Goal: Information Seeking & Learning: Learn about a topic

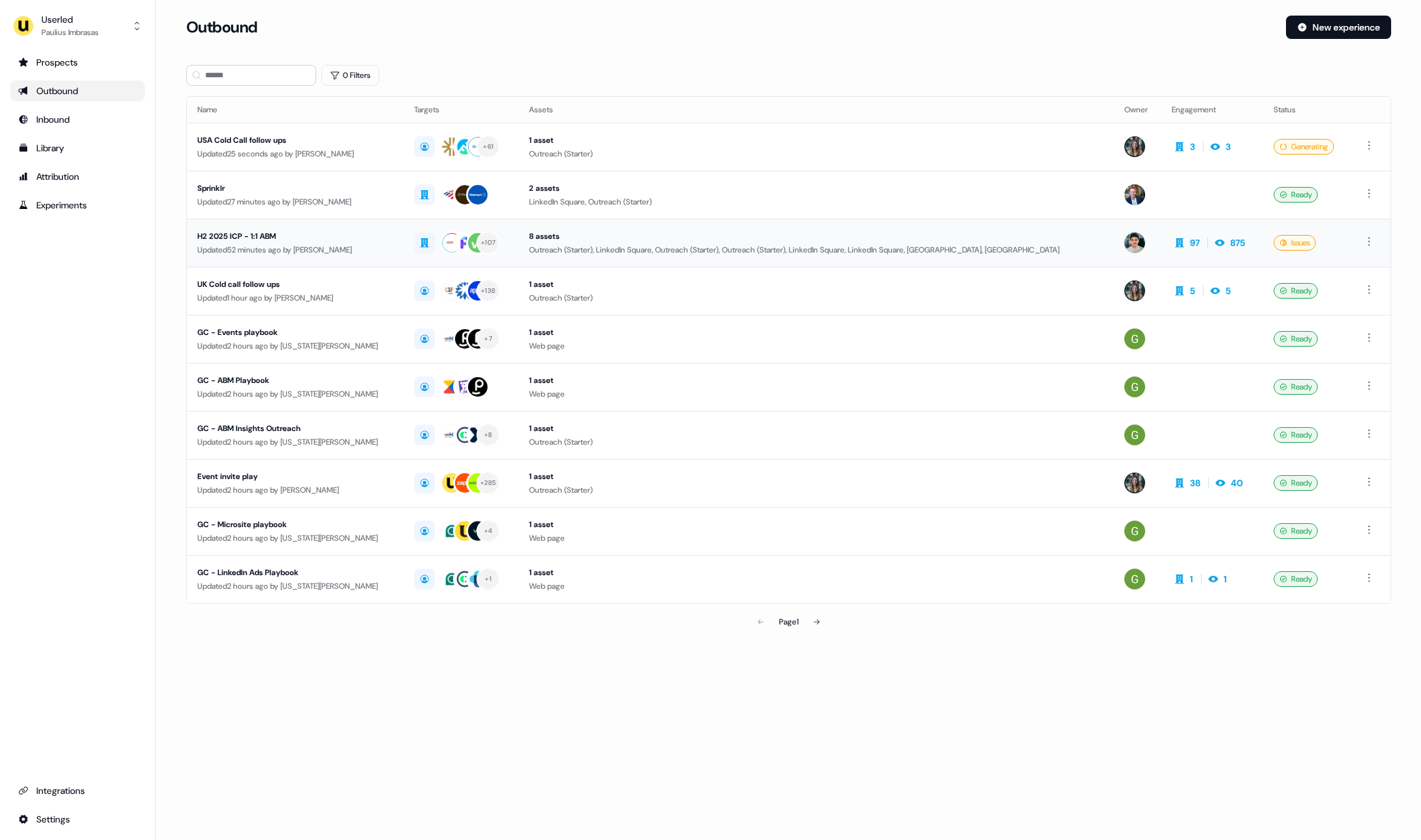
click at [287, 241] on div "H2 2025 ICP - 1:1 ABM" at bounding box center [296, 237] width 197 height 13
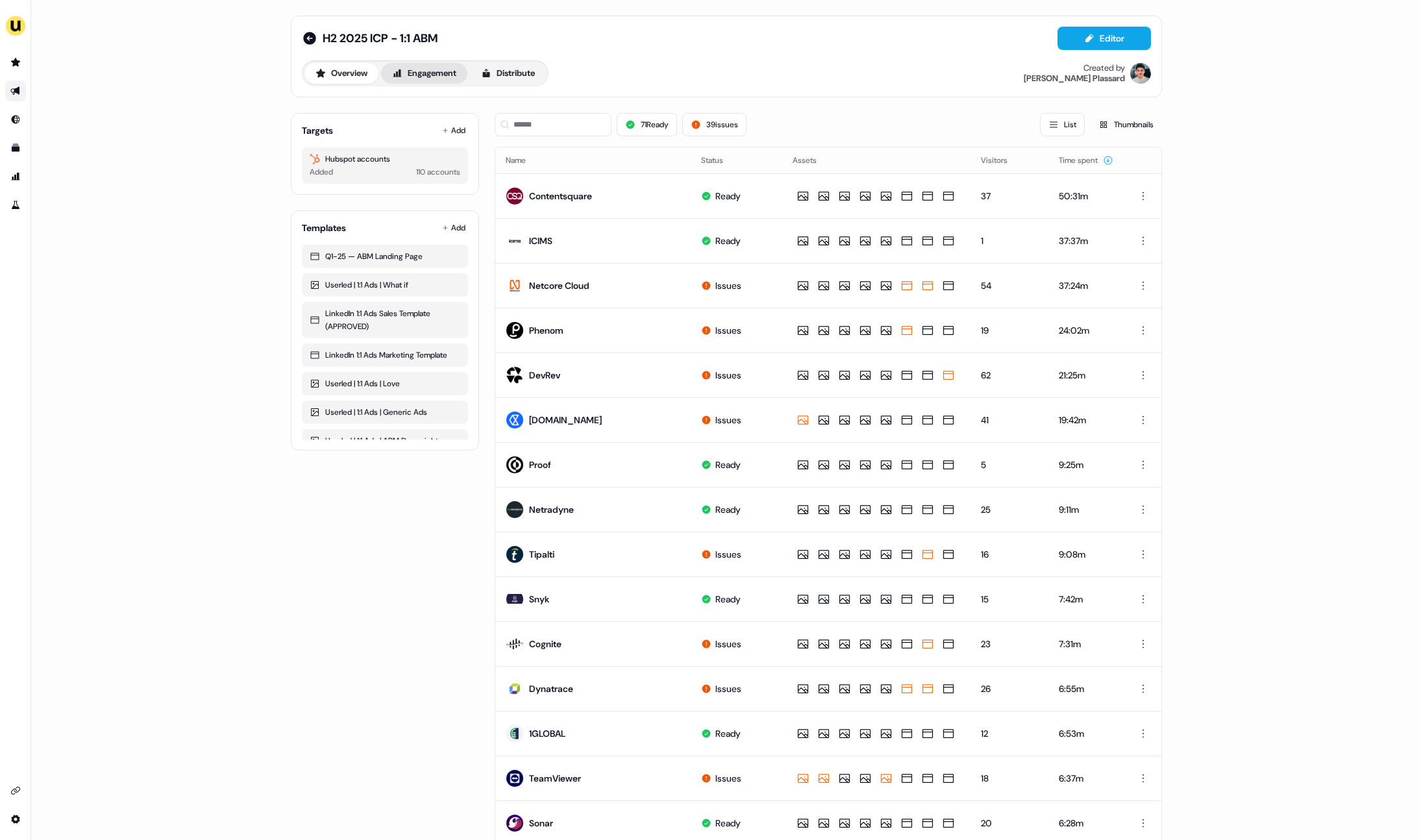
click at [421, 74] on button "Engagement" at bounding box center [424, 74] width 86 height 21
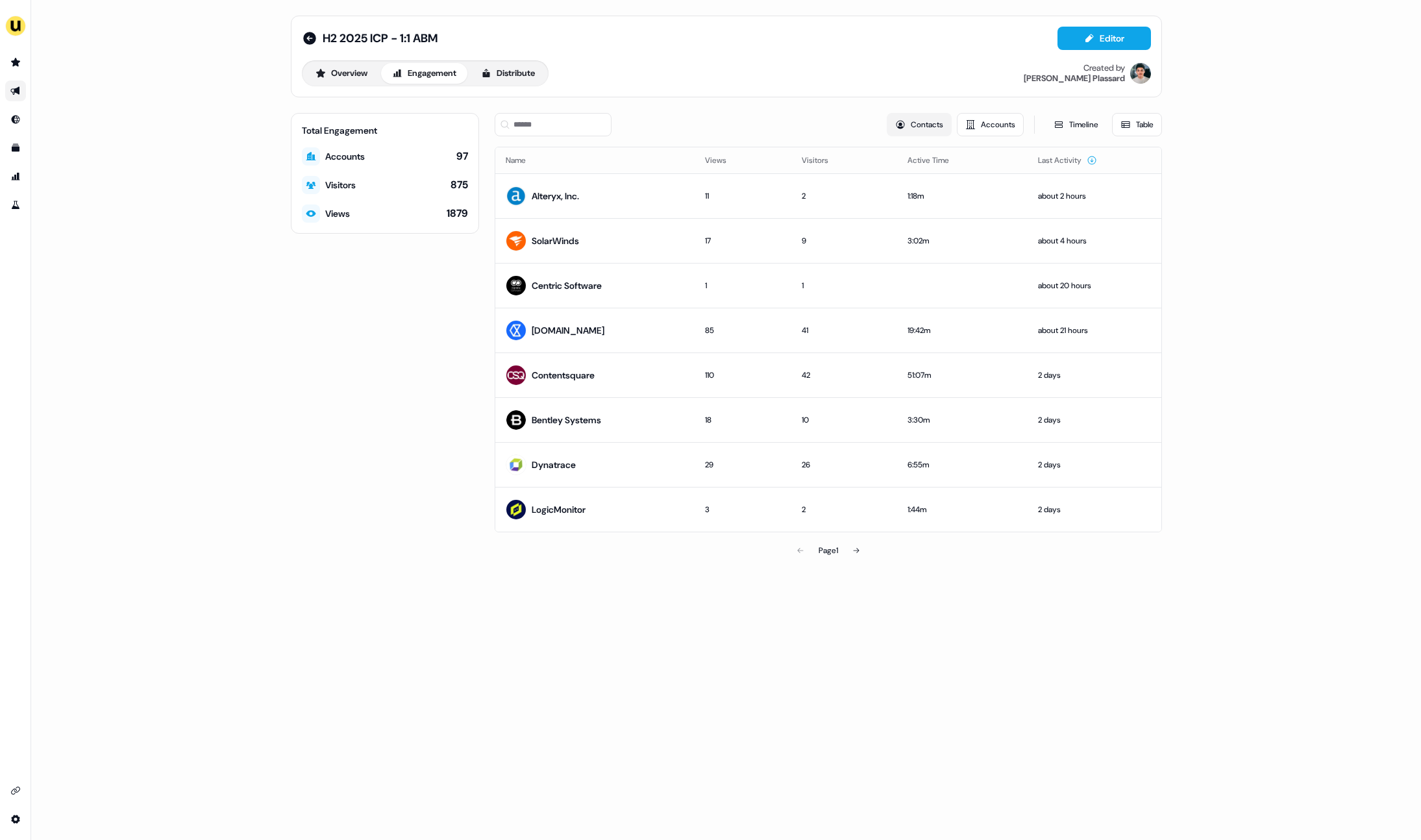
click at [930, 129] on button "Contacts" at bounding box center [920, 124] width 65 height 23
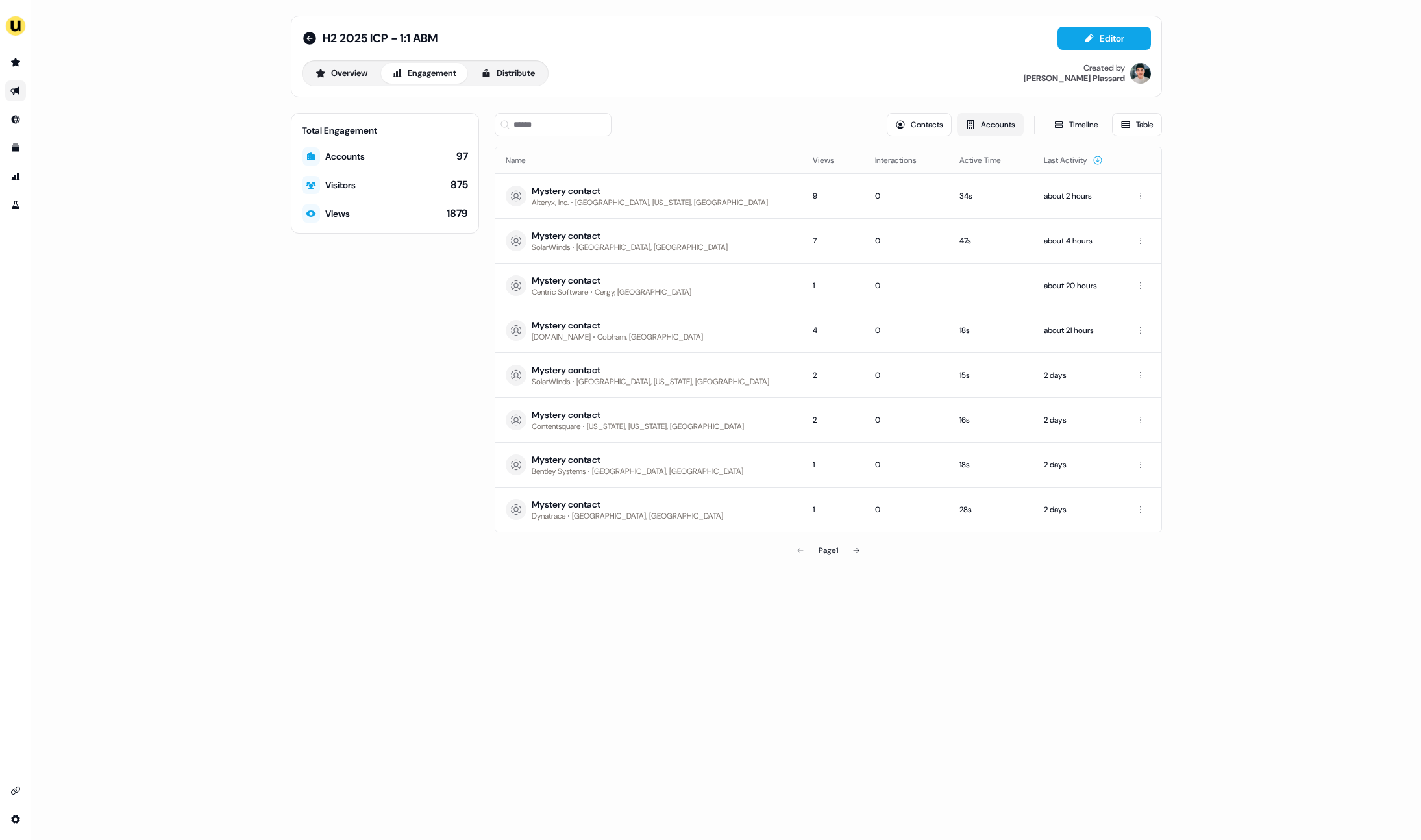
click at [978, 125] on button "Accounts" at bounding box center [990, 124] width 67 height 23
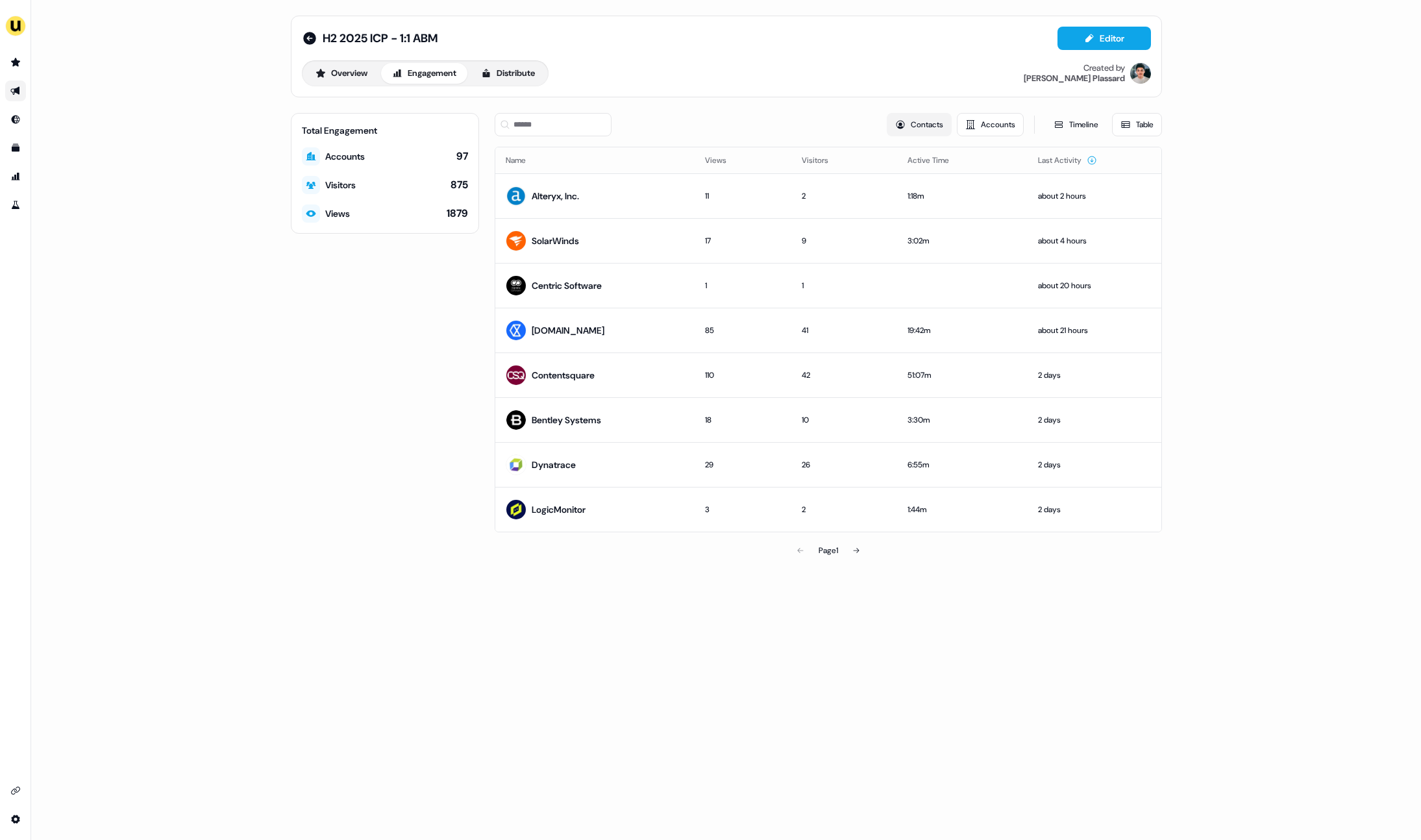
click at [910, 121] on button "Contacts" at bounding box center [920, 124] width 65 height 23
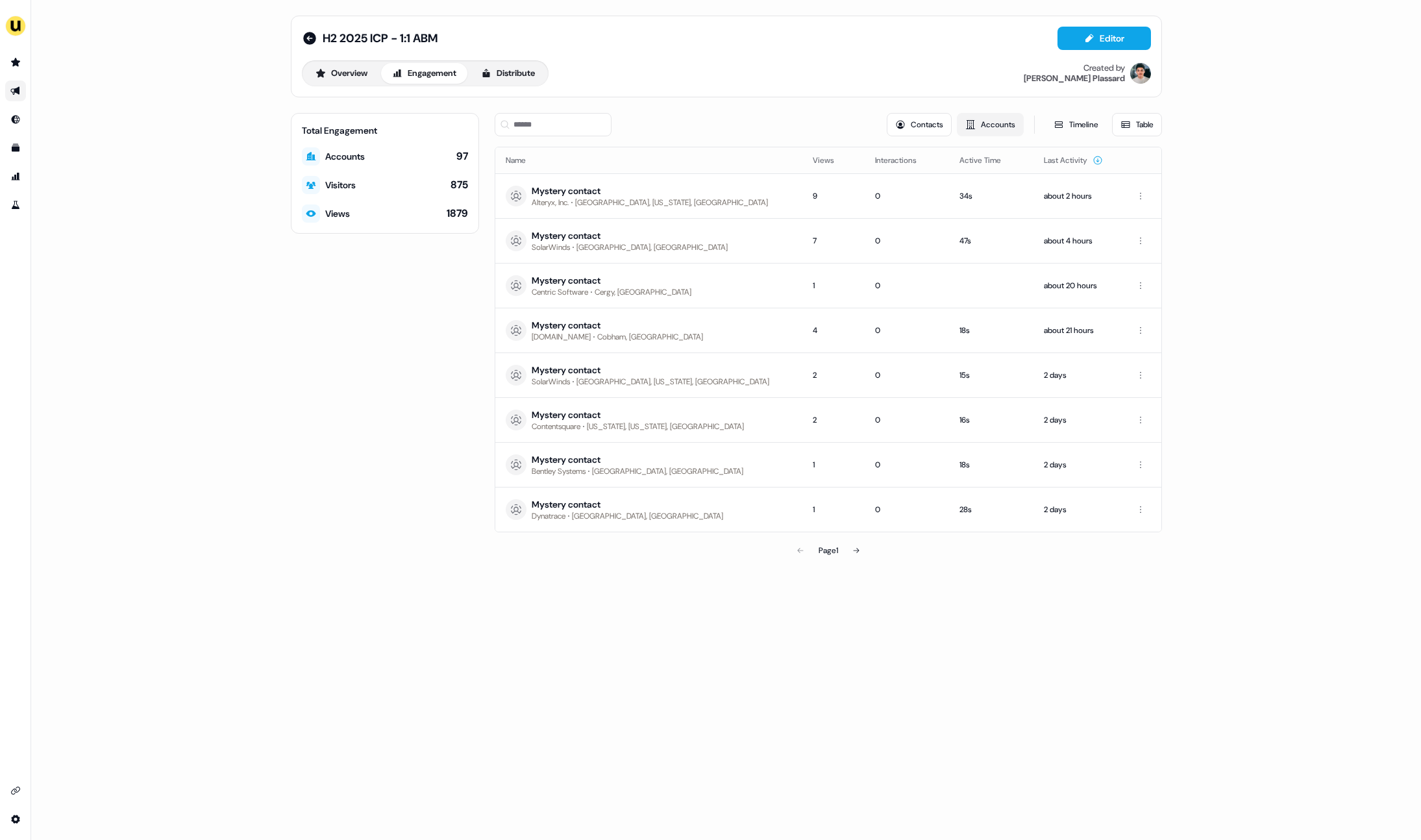
click at [984, 120] on button "Accounts" at bounding box center [990, 124] width 67 height 23
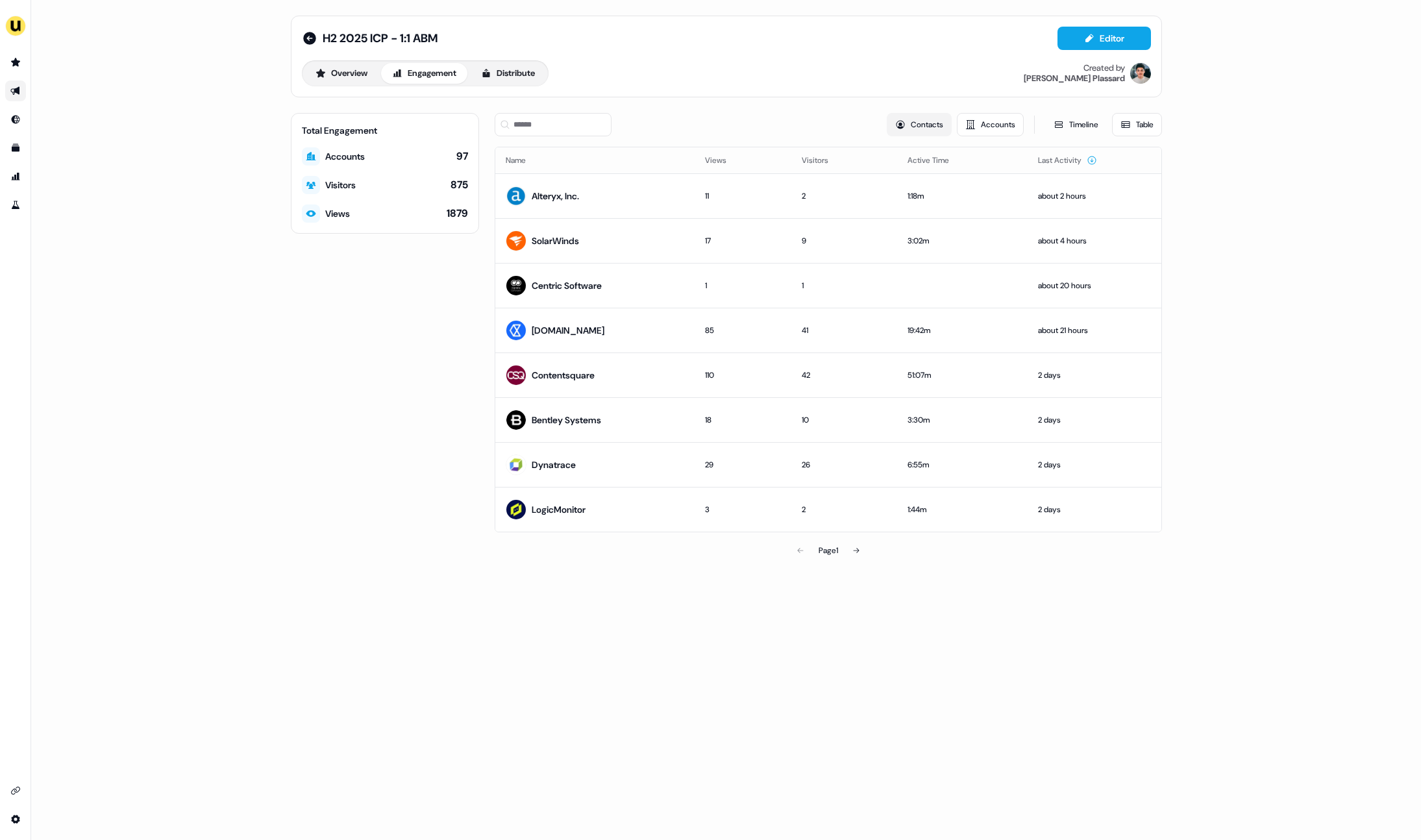
click at [898, 127] on icon at bounding box center [901, 124] width 11 height 10
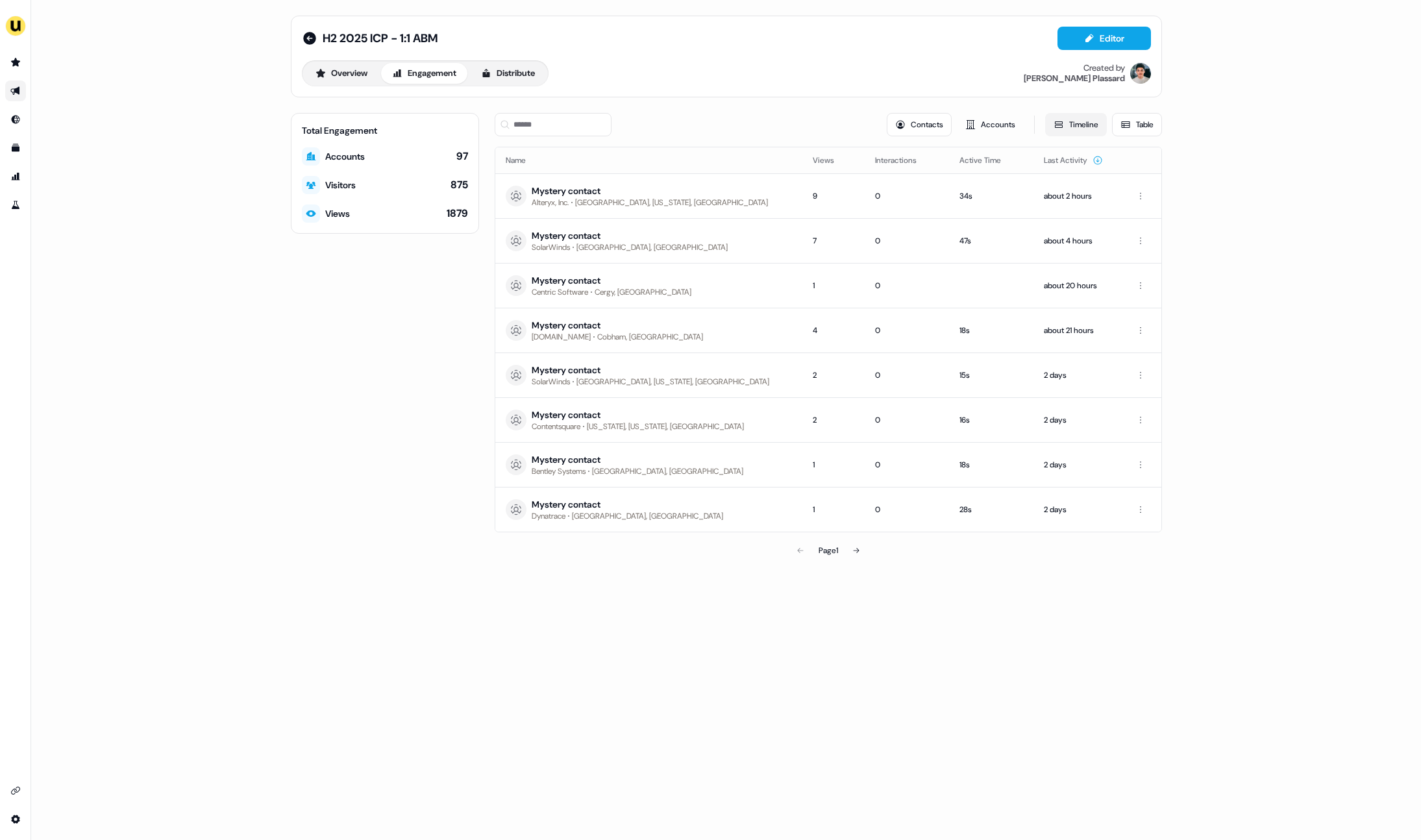
click at [1076, 129] on button "Timeline" at bounding box center [1076, 124] width 62 height 23
click at [1071, 125] on button "Timeline" at bounding box center [1076, 124] width 62 height 23
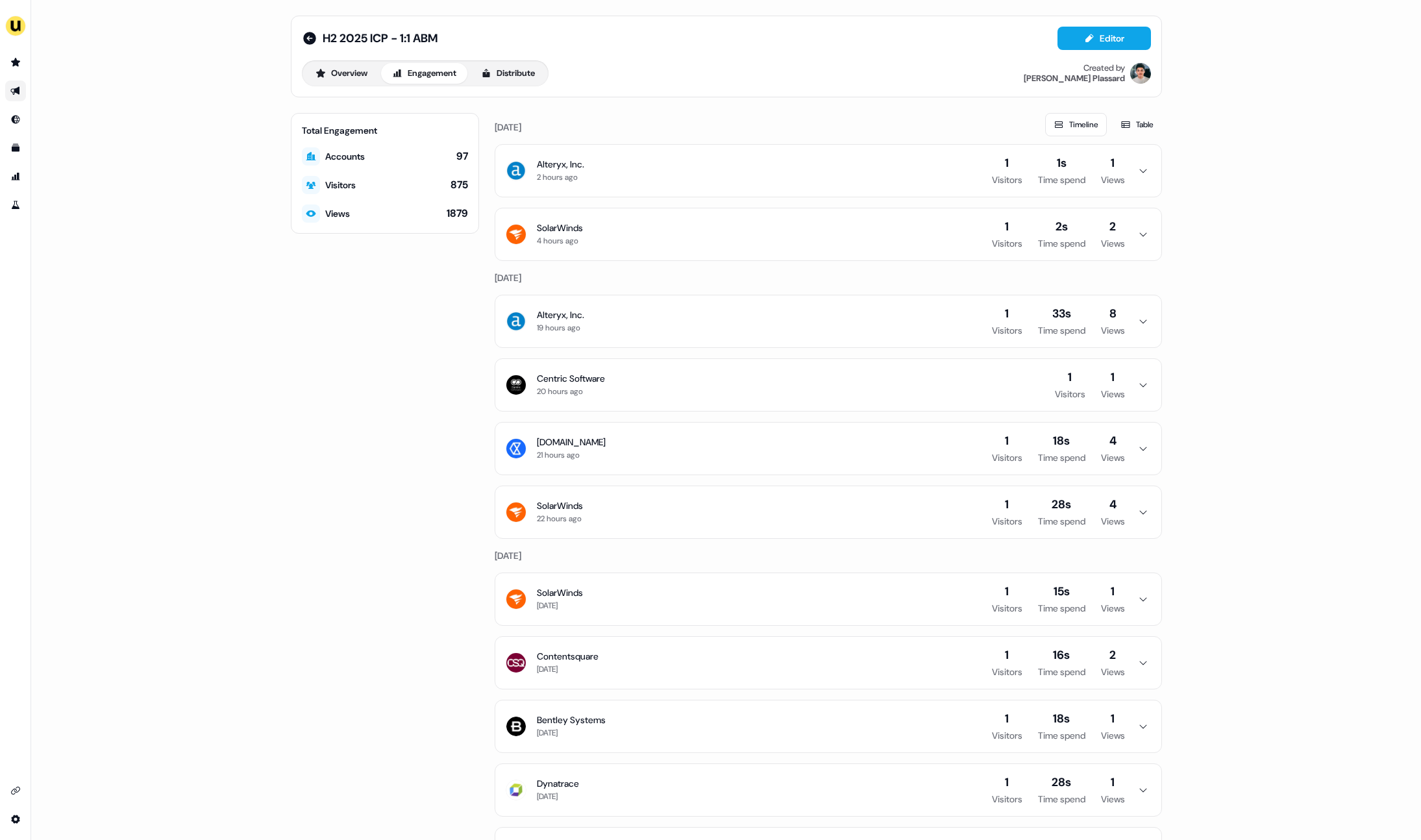
click at [1132, 162] on button "Alteryx, Inc. 2 hours ago 1 Visitors 1s Time spend 1 Views" at bounding box center [829, 171] width 667 height 52
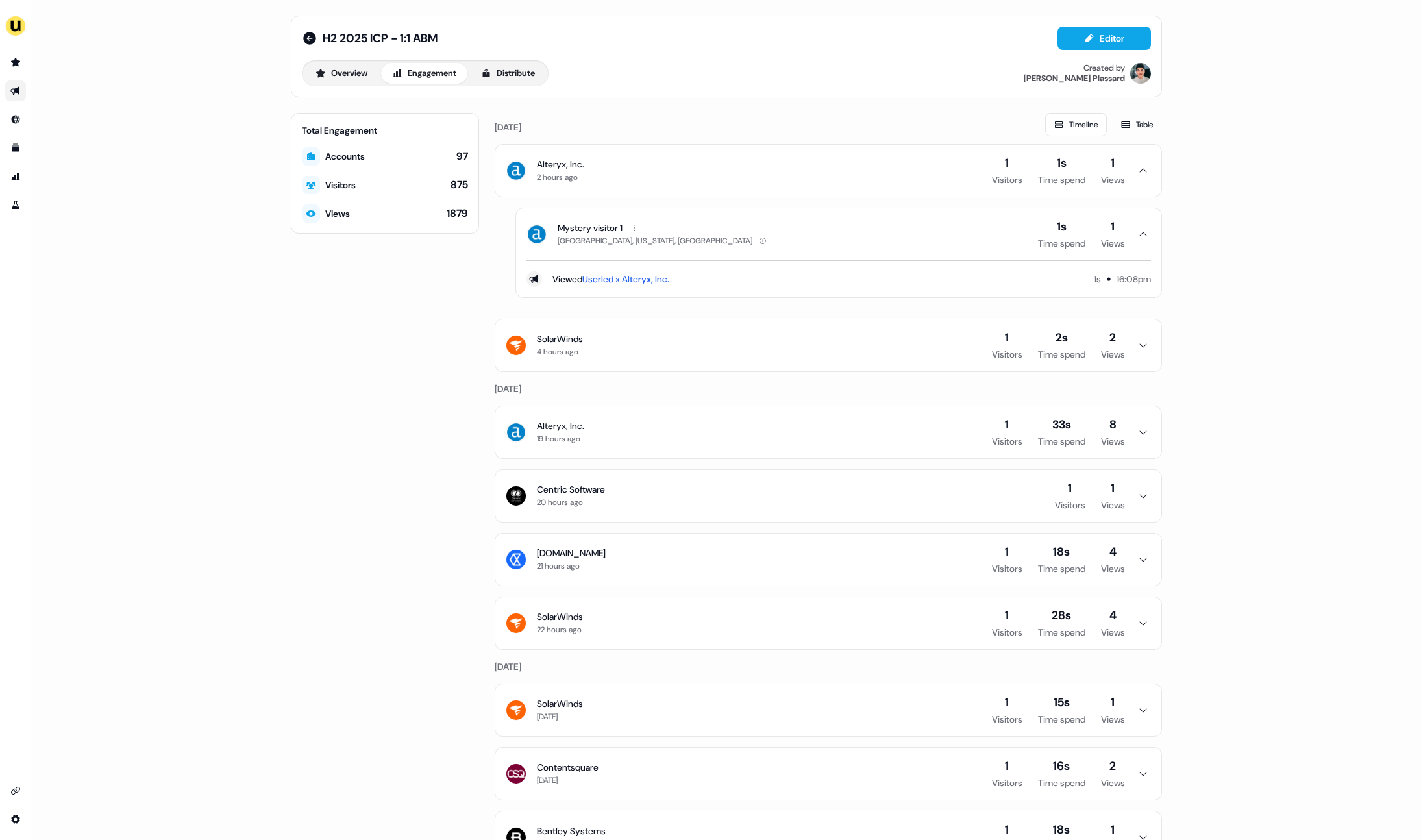
click at [1136, 162] on button "Alteryx, Inc. 2 hours ago 1 Visitors 1s Time spend 1 Views" at bounding box center [829, 171] width 667 height 52
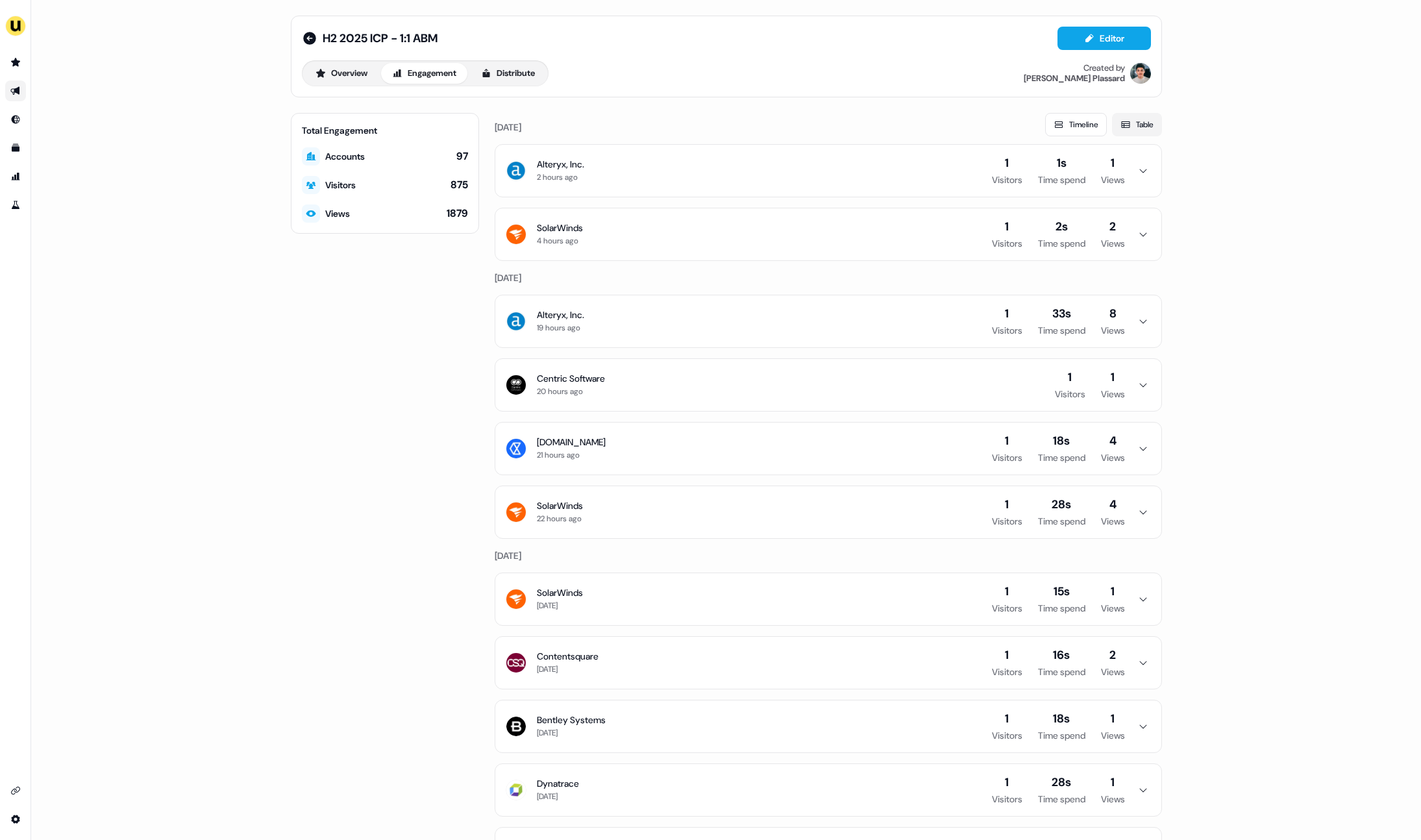
click at [1137, 120] on button "Table" at bounding box center [1137, 124] width 50 height 23
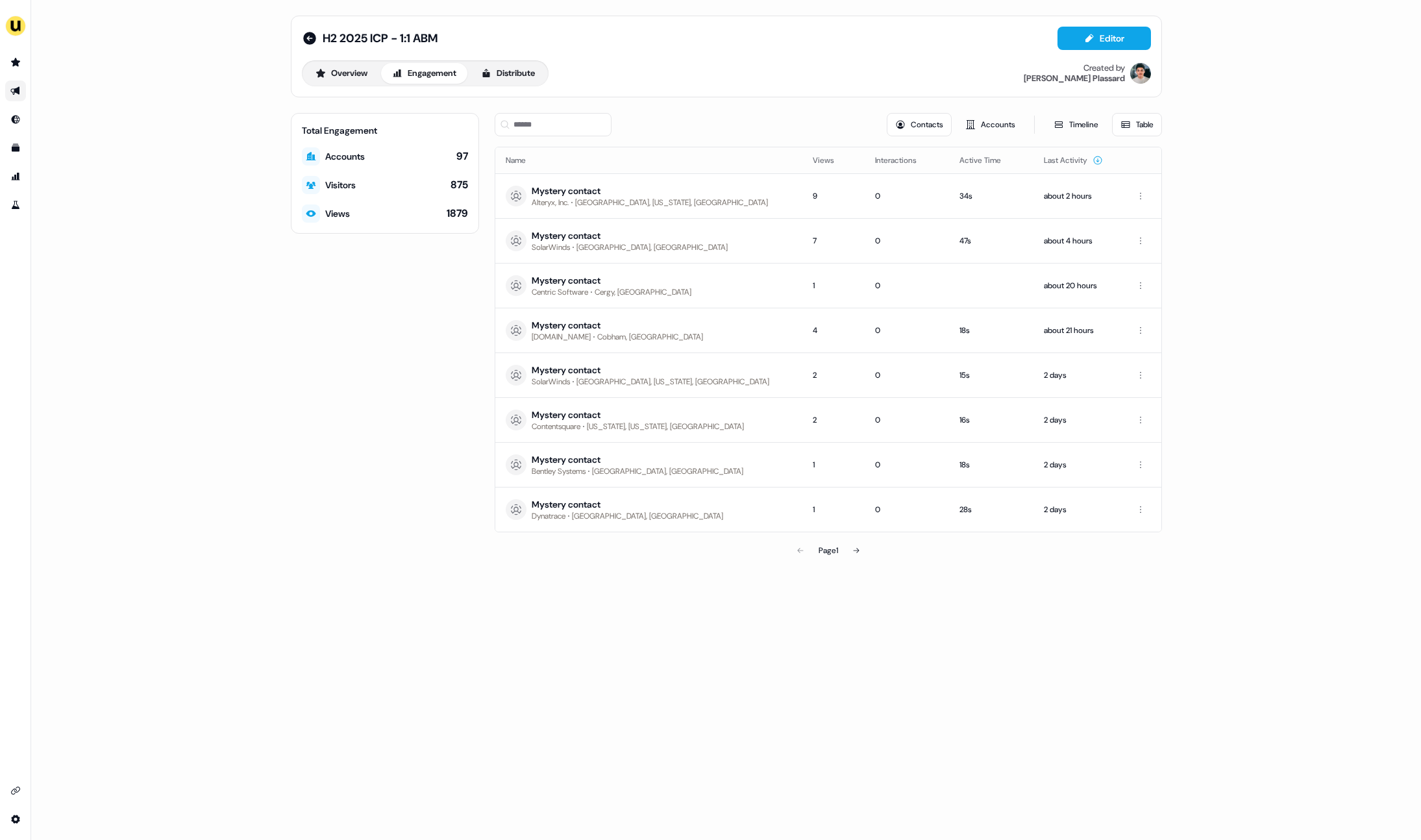
click at [329, 354] on div "Total Engagement Accounts 97 Visitors 875 Views 1879" at bounding box center [385, 338] width 188 height 451
